Goal: Use online tool/utility: Use online tool/utility

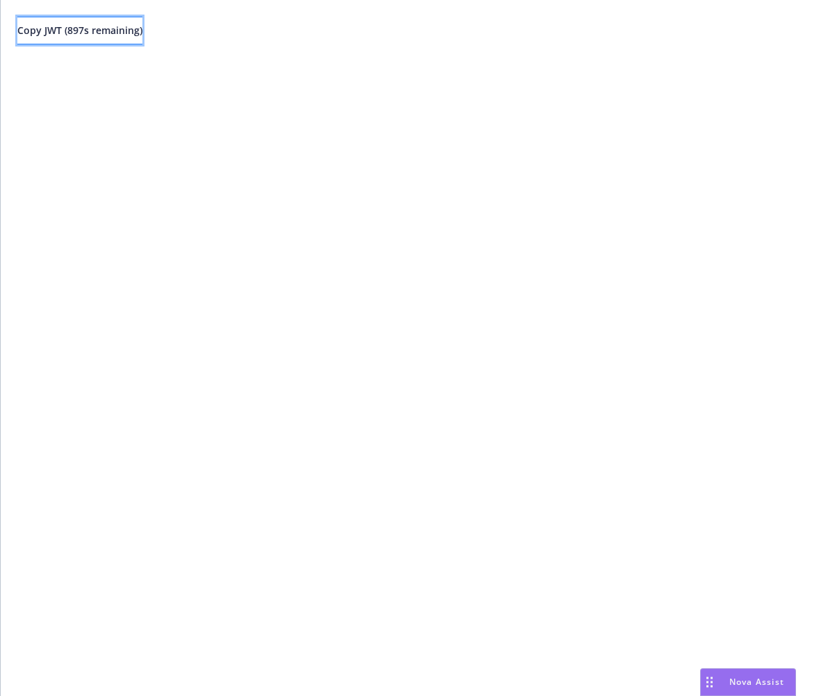
click at [142, 28] on button "Copy JWT ( 897 s remaining)" at bounding box center [79, 31] width 125 height 28
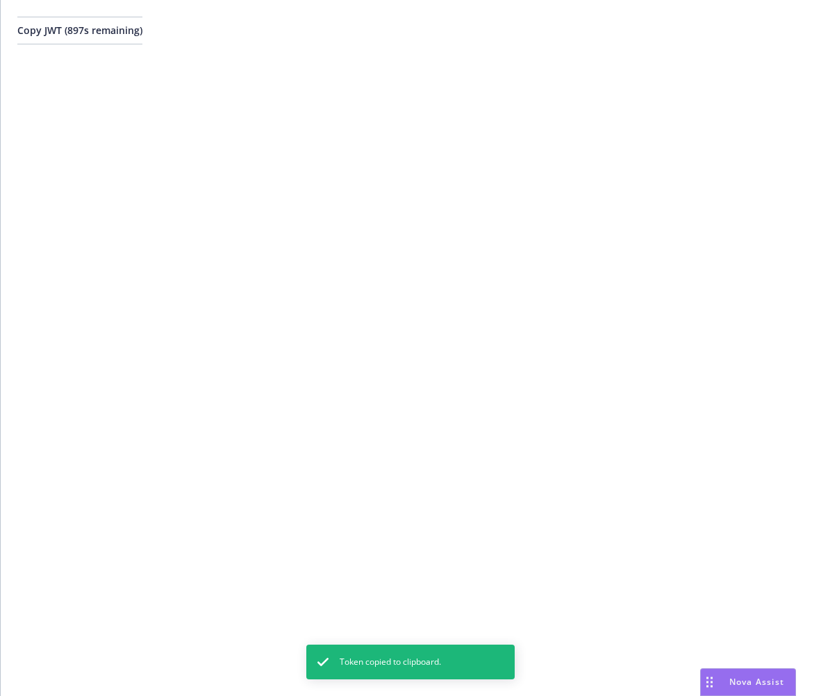
click at [336, 222] on div "Copy JWT ( 897 s remaining)" at bounding box center [411, 348] width 820 height 696
click at [336, 222] on div "Copy JWT ( 896 s remaining)" at bounding box center [411, 348] width 820 height 696
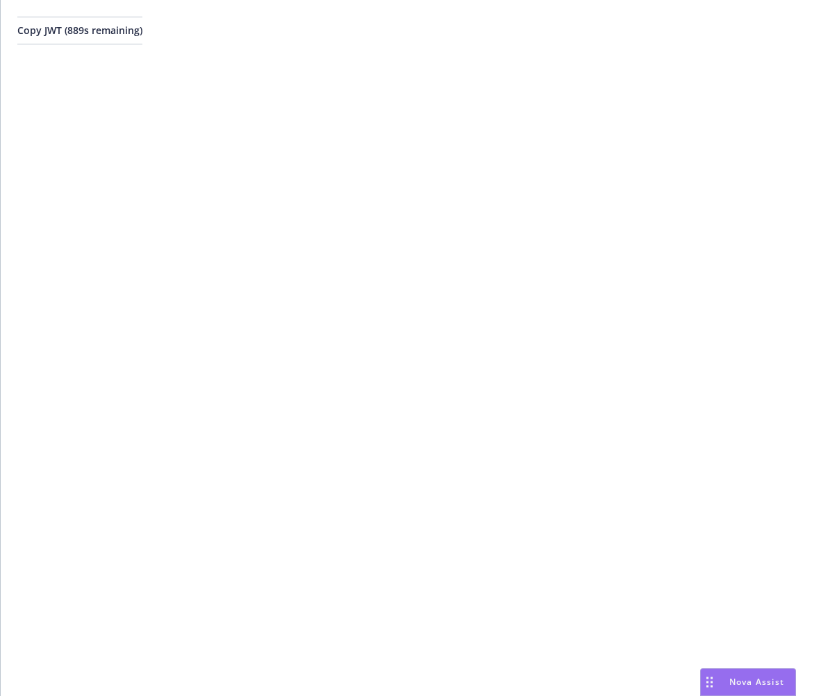
click at [156, 228] on div "Copy JWT ( 889 s remaining)" at bounding box center [411, 348] width 820 height 696
click at [251, 103] on div "Copy JWT ( 568 s remaining)" at bounding box center [411, 348] width 820 height 696
drag, startPoint x: 0, startPoint y: 0, endPoint x: 140, endPoint y: 41, distance: 146.1
click at [140, 41] on button "Copy JWT ( 898 s remaining)" at bounding box center [79, 31] width 125 height 28
click at [307, 237] on div "Copy JWT ( 742 s remaining)" at bounding box center [411, 348] width 820 height 696
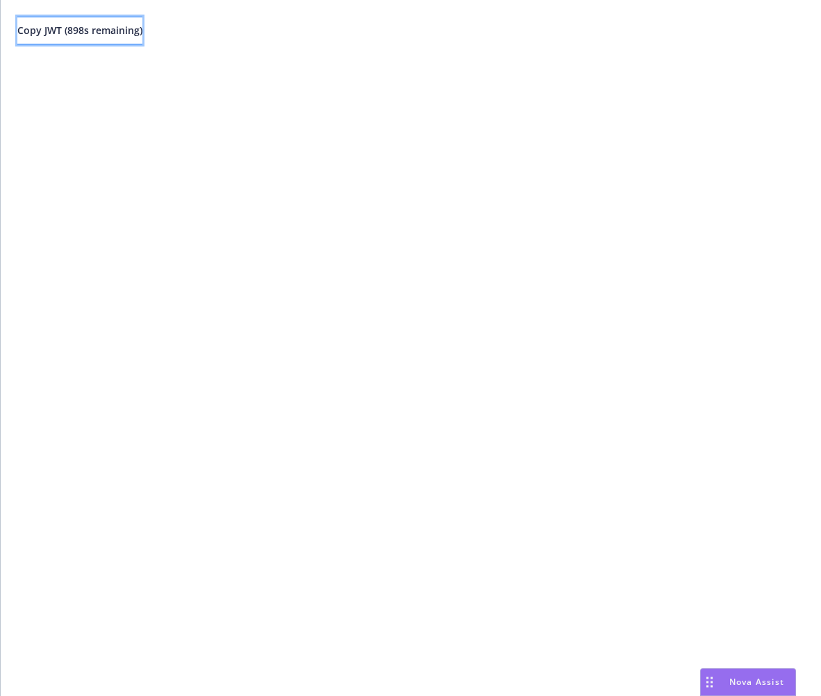
click at [133, 37] on button "Copy JWT ( 898 s remaining)" at bounding box center [79, 31] width 125 height 28
